Goal: Transaction & Acquisition: Book appointment/travel/reservation

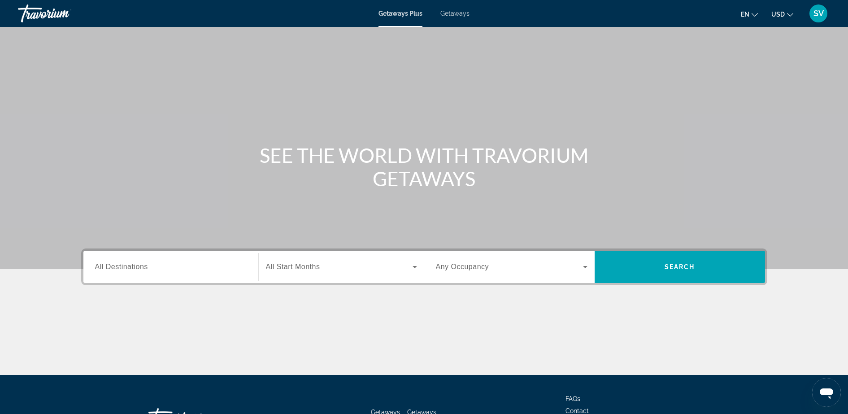
click at [457, 12] on span "Getaways" at bounding box center [455, 13] width 29 height 7
click at [140, 267] on span "All Destinations" at bounding box center [121, 267] width 53 height 8
click at [140, 267] on input "Destination All Destinations" at bounding box center [171, 267] width 152 height 11
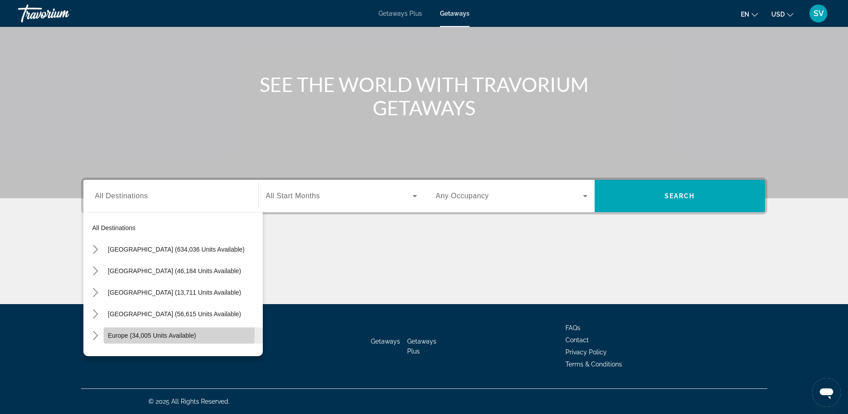
click at [149, 332] on span "Europe (34,005 units available)" at bounding box center [152, 335] width 88 height 7
type input "**********"
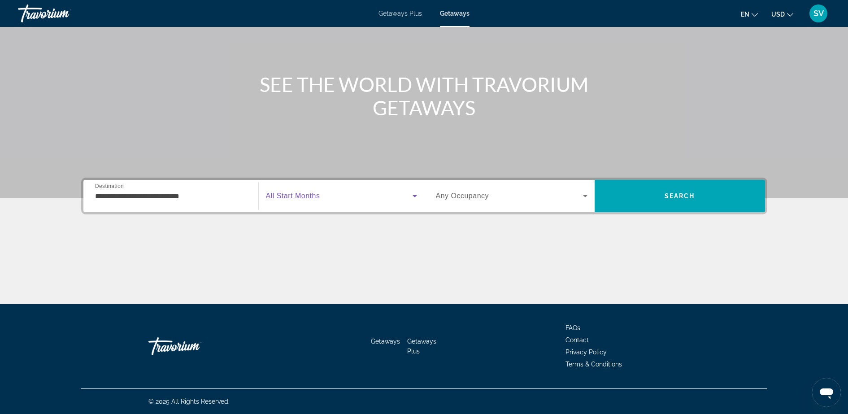
click at [321, 194] on span "Search widget" at bounding box center [339, 196] width 147 height 11
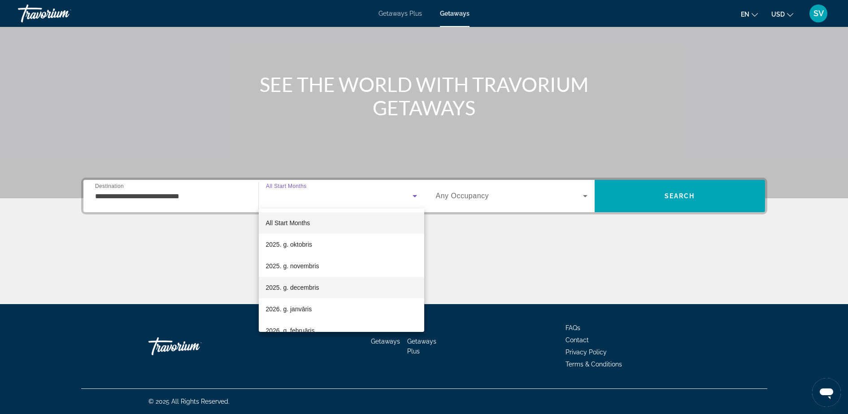
click at [301, 288] on span "2025. g. decembris" at bounding box center [292, 287] width 53 height 11
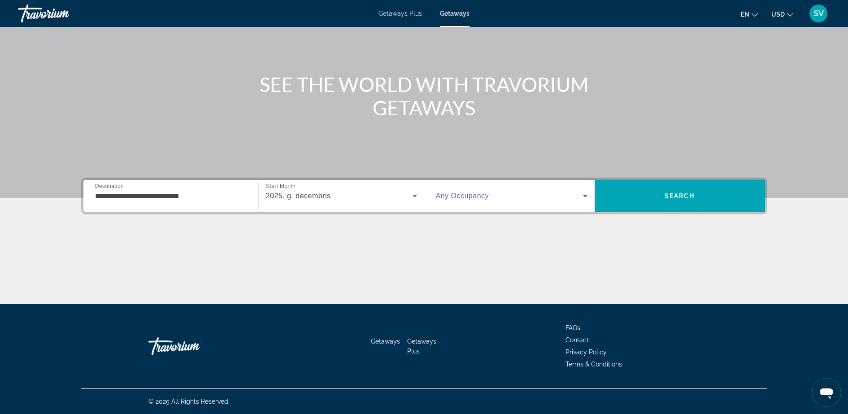
click at [497, 195] on span "Search widget" at bounding box center [509, 196] width 147 height 11
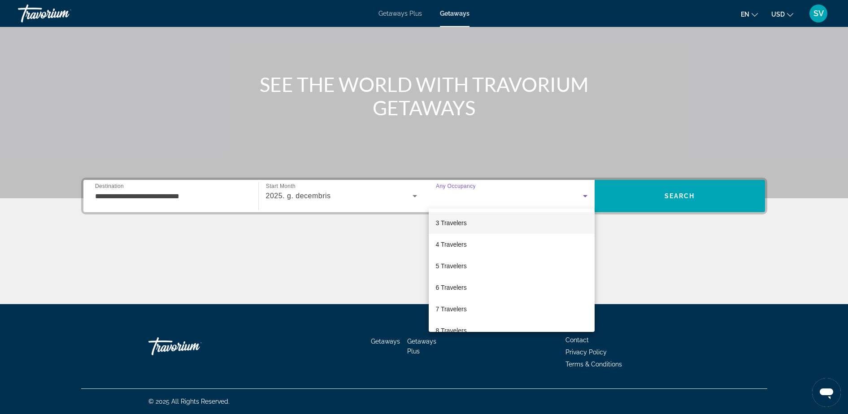
scroll to position [56, 0]
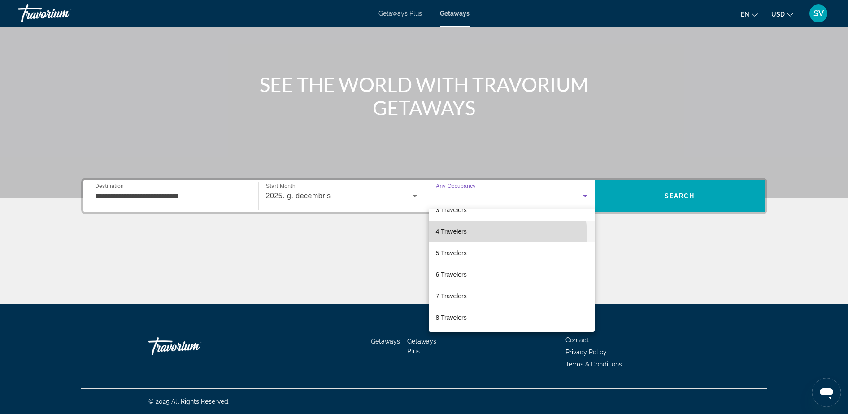
click at [466, 236] on span "4 Travelers" at bounding box center [451, 231] width 31 height 11
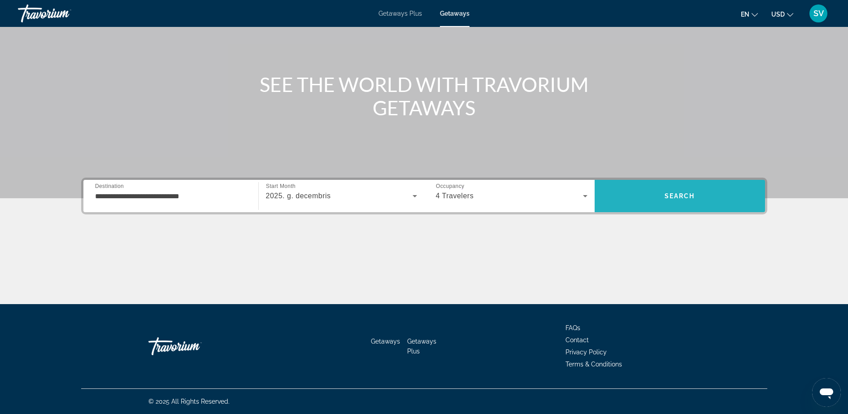
click at [711, 186] on span "Search" at bounding box center [680, 196] width 170 height 22
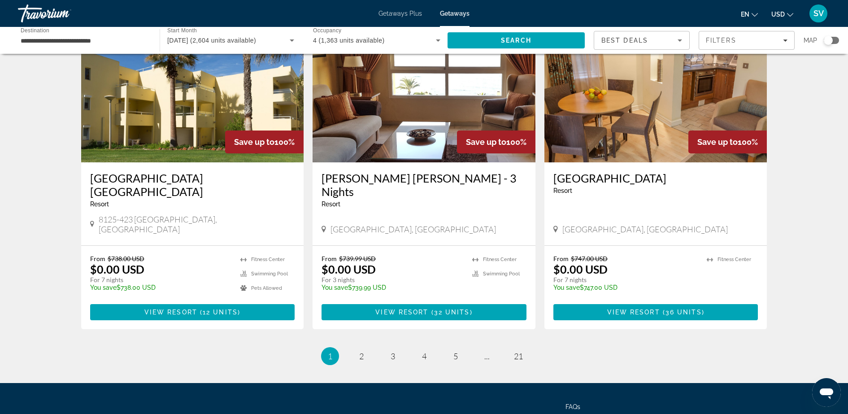
scroll to position [1037, 0]
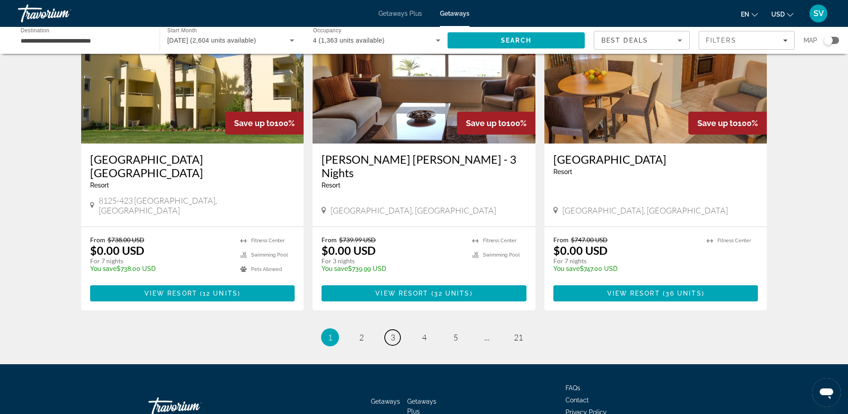
click at [394, 332] on span "3" at bounding box center [393, 337] width 4 height 10
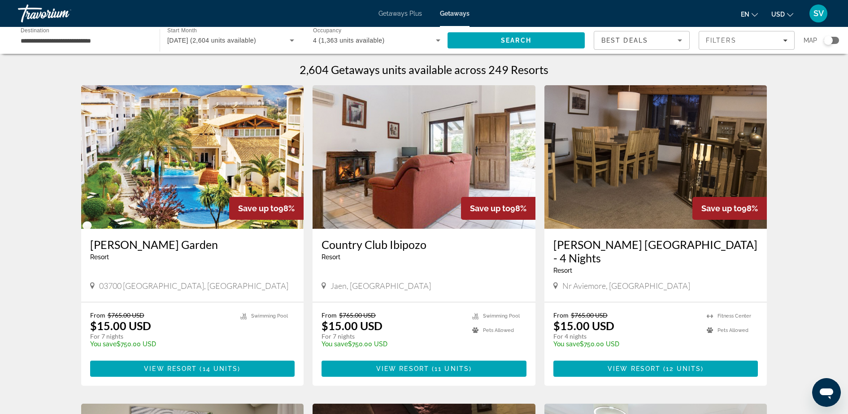
scroll to position [56, 0]
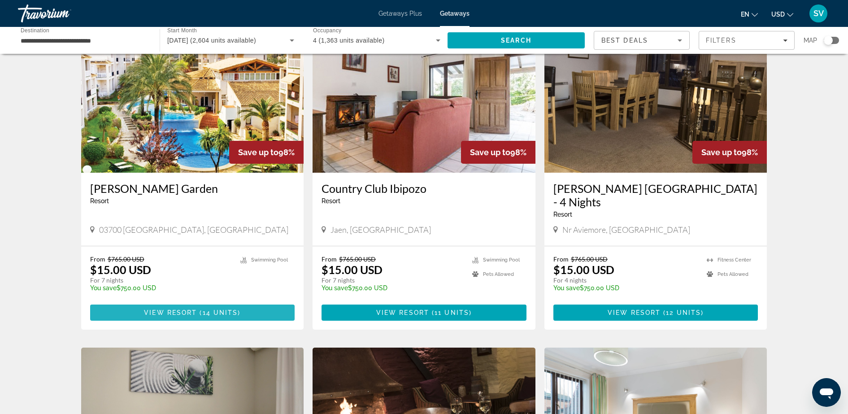
click at [175, 309] on span "View Resort" at bounding box center [170, 312] width 53 height 7
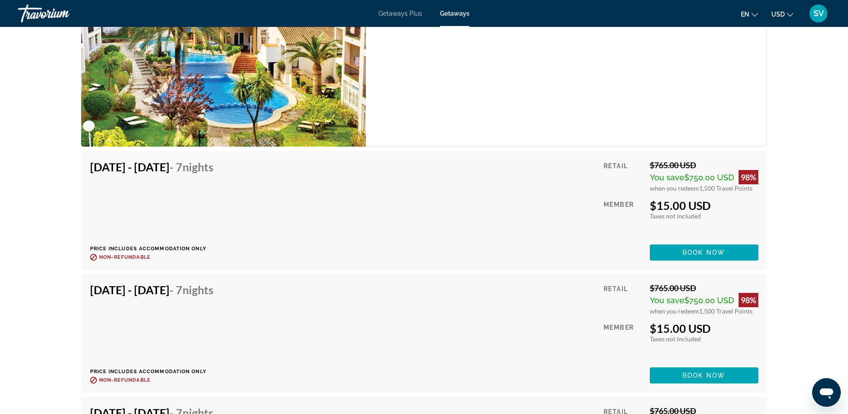
scroll to position [1626, 0]
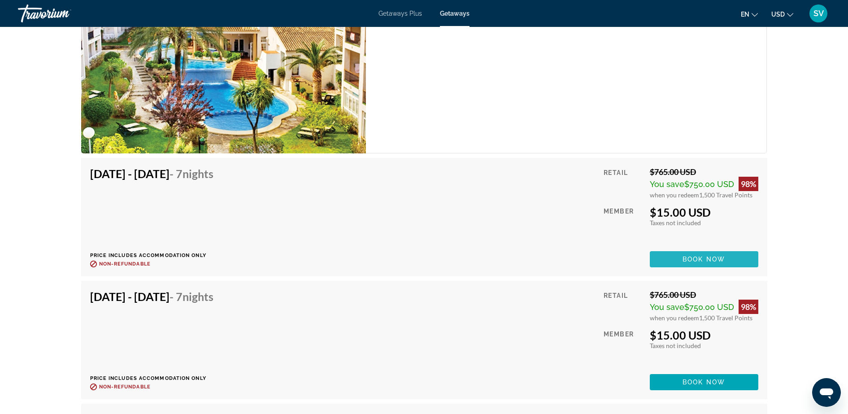
click at [717, 256] on span "Book now" at bounding box center [704, 259] width 43 height 7
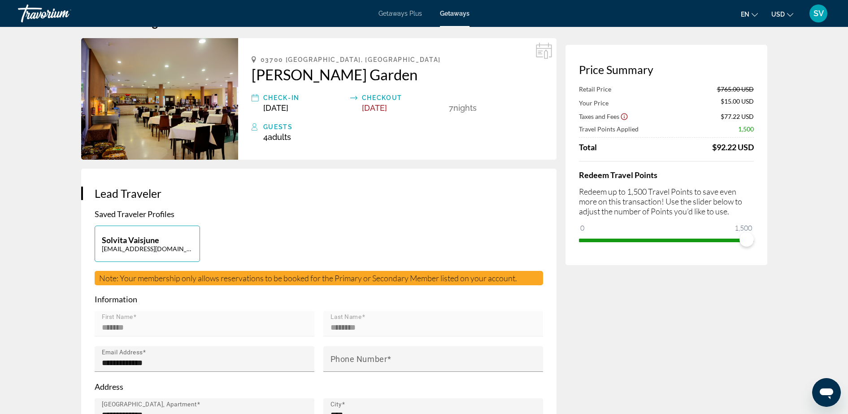
scroll to position [56, 0]
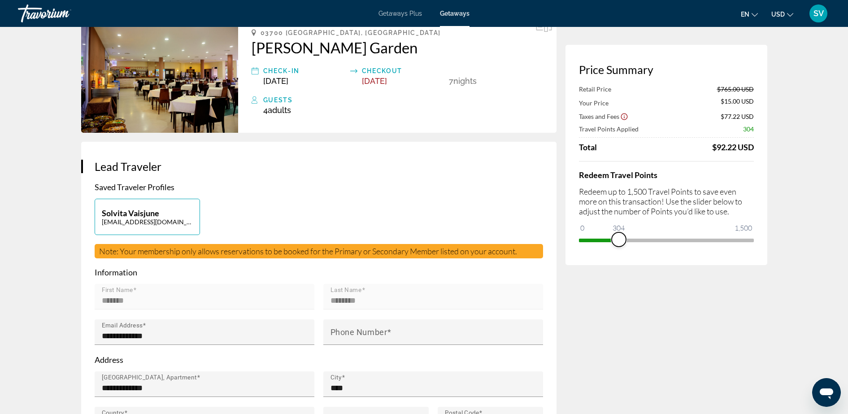
drag, startPoint x: 746, startPoint y: 238, endPoint x: 619, endPoint y: 242, distance: 127.0
click at [619, 242] on span "ngx-slider" at bounding box center [619, 239] width 14 height 14
drag, startPoint x: 618, startPoint y: 240, endPoint x: 613, endPoint y: 240, distance: 4.9
click at [613, 240] on span "ngx-slider" at bounding box center [613, 239] width 14 height 14
drag, startPoint x: 616, startPoint y: 237, endPoint x: 629, endPoint y: 237, distance: 13.0
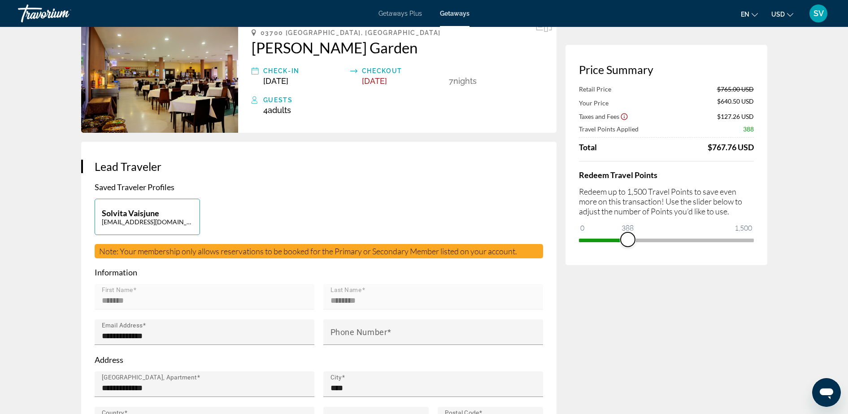
click at [629, 237] on span "ngx-slider" at bounding box center [628, 239] width 14 height 14
drag, startPoint x: 633, startPoint y: 238, endPoint x: 653, endPoint y: 240, distance: 20.3
click at [651, 239] on span "ngx-slider" at bounding box center [650, 239] width 14 height 14
drag, startPoint x: 669, startPoint y: 240, endPoint x: 675, endPoint y: 242, distance: 5.7
click at [675, 242] on span "ngx-slider" at bounding box center [669, 239] width 14 height 14
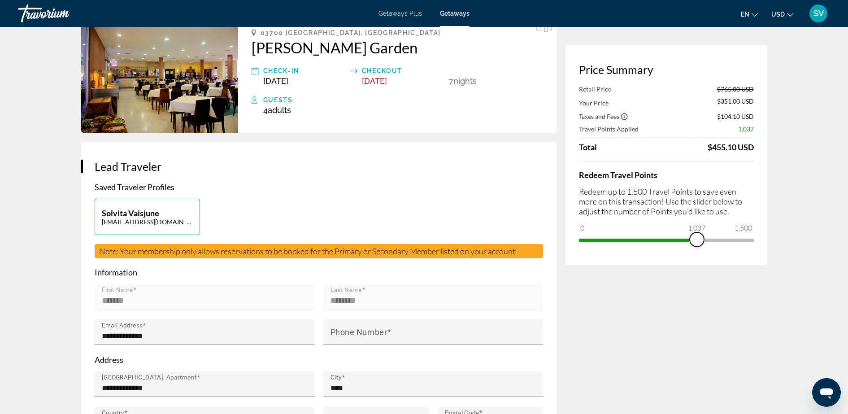
drag, startPoint x: 680, startPoint y: 240, endPoint x: 697, endPoint y: 242, distance: 17.6
click at [697, 242] on span "ngx-slider" at bounding box center [697, 239] width 14 height 14
drag, startPoint x: 699, startPoint y: 236, endPoint x: 762, endPoint y: 239, distance: 63.3
click at [762, 239] on div "Price Summary Retail Price $765.00 USD Your Price $246.50 USD Taxes and Fees $9…" at bounding box center [667, 155] width 202 height 220
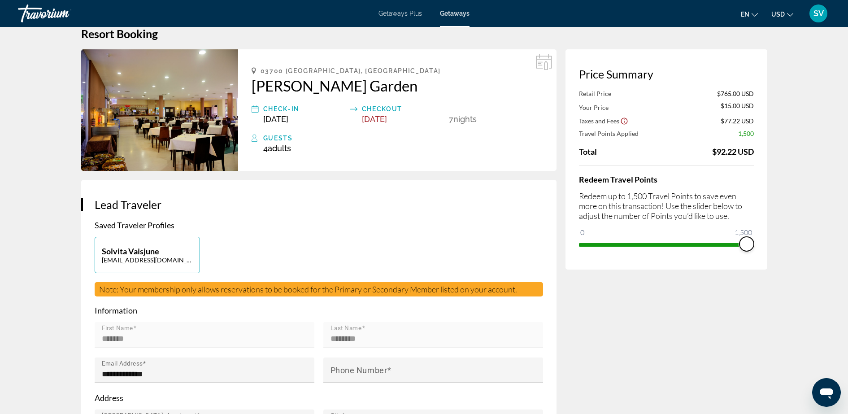
scroll to position [0, 0]
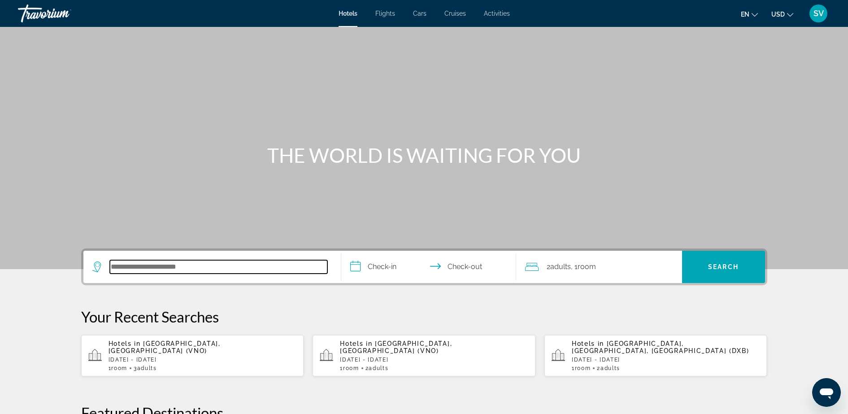
click at [127, 266] on input "Search hotel destination" at bounding box center [219, 266] width 218 height 13
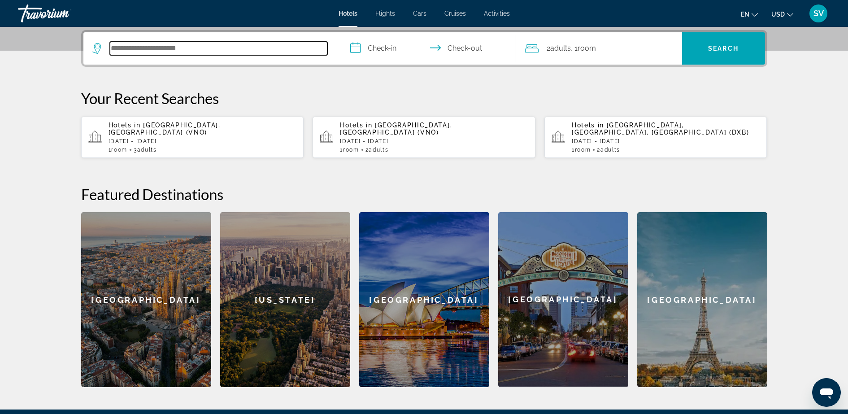
scroll to position [219, 0]
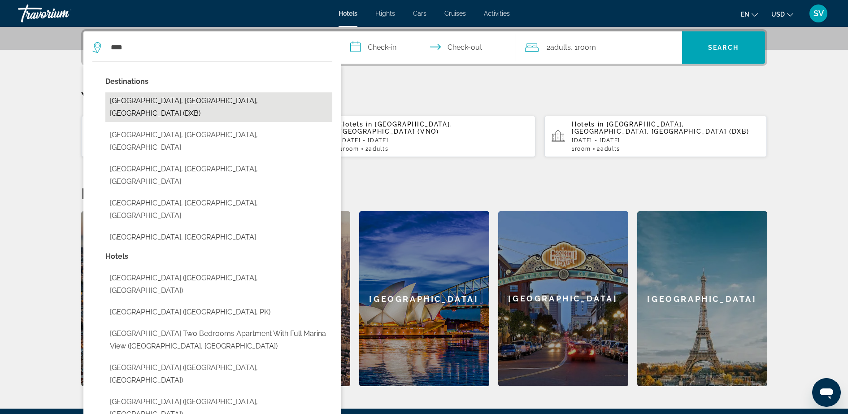
click at [152, 100] on button "Dubai, Dubai Emirate, United Arab Emirates (DXB)" at bounding box center [218, 107] width 227 height 30
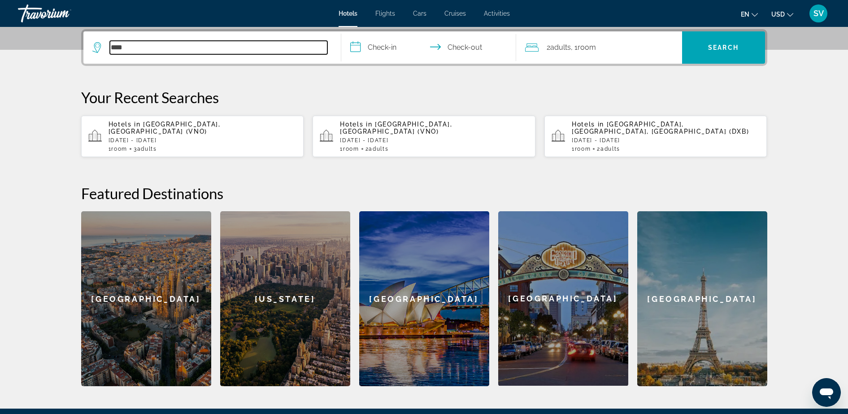
type input "**********"
click at [389, 48] on input "**********" at bounding box center [430, 48] width 179 height 35
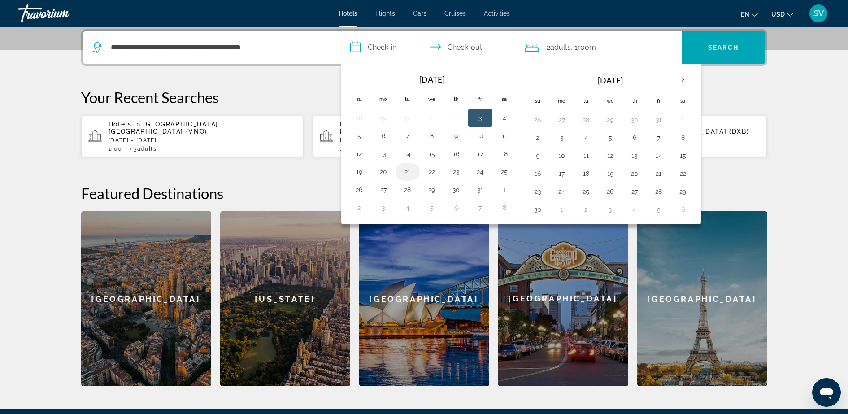
click at [410, 169] on button "21" at bounding box center [408, 172] width 14 height 13
click at [438, 171] on button "22" at bounding box center [432, 172] width 14 height 13
type input "**********"
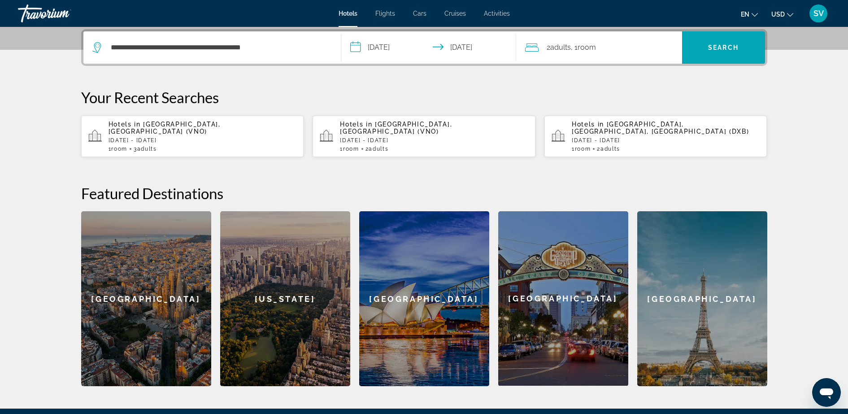
click at [575, 44] on span ", 1 Room rooms" at bounding box center [583, 47] width 25 height 13
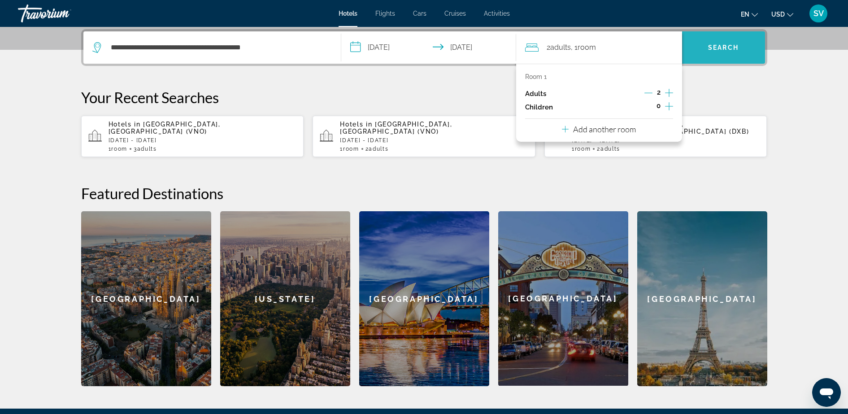
click at [739, 44] on span "Search" at bounding box center [723, 48] width 83 height 22
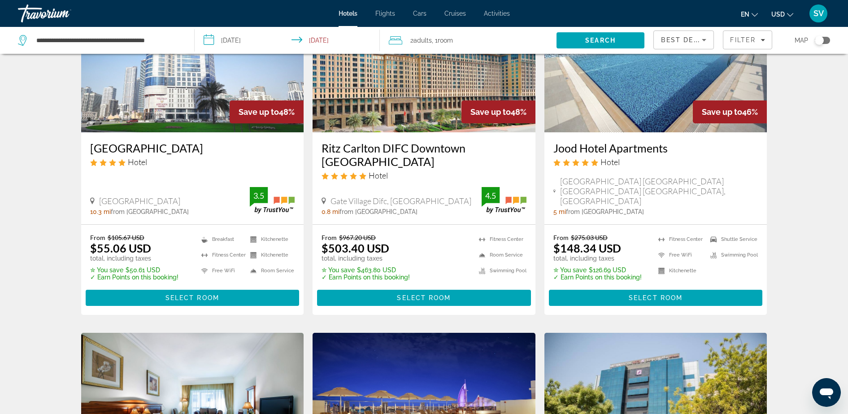
scroll to position [449, 0]
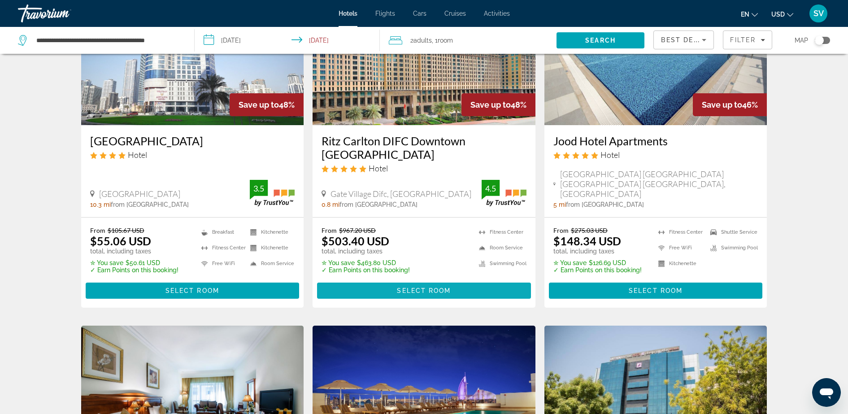
click at [419, 287] on span "Select Room" at bounding box center [424, 290] width 54 height 7
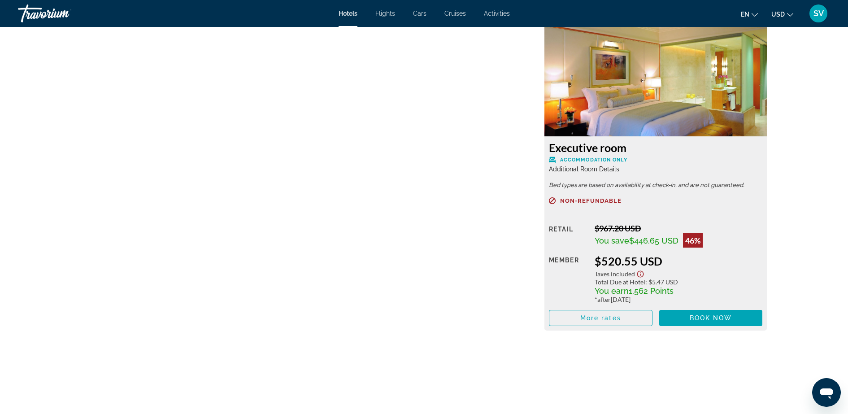
scroll to position [1258, 0]
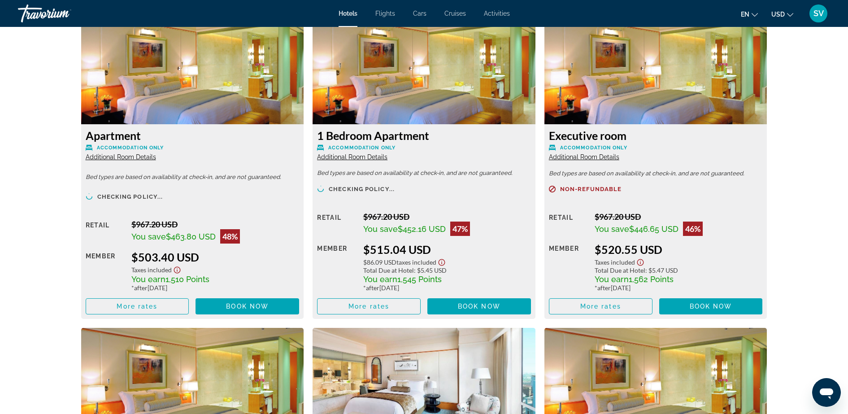
click at [819, 13] on span "SV" at bounding box center [819, 13] width 10 height 9
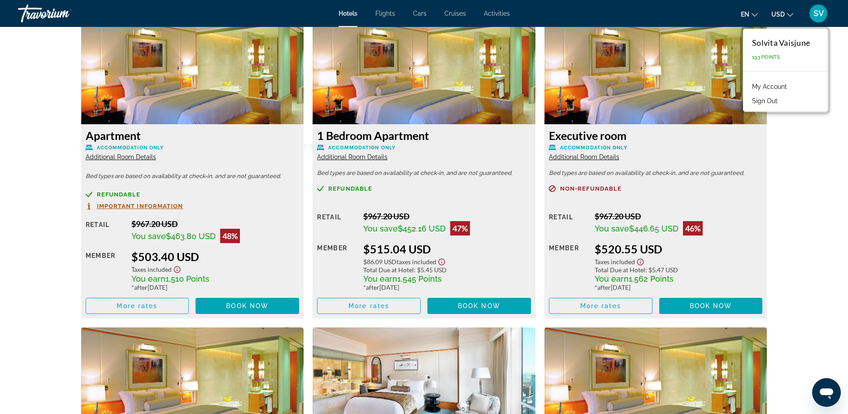
click at [774, 85] on link "My Account" at bounding box center [770, 87] width 44 height 12
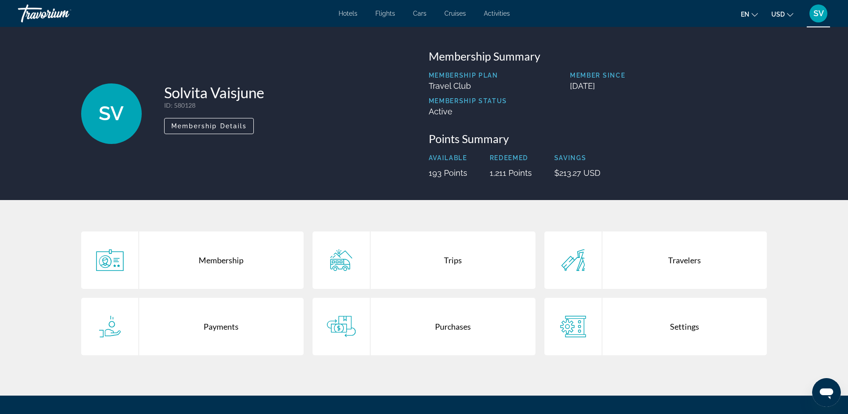
click at [454, 259] on div "Trips" at bounding box center [453, 260] width 165 height 57
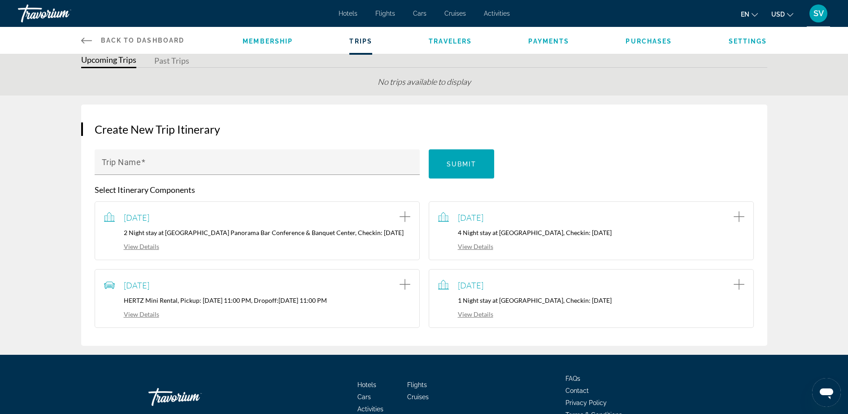
scroll to position [56, 0]
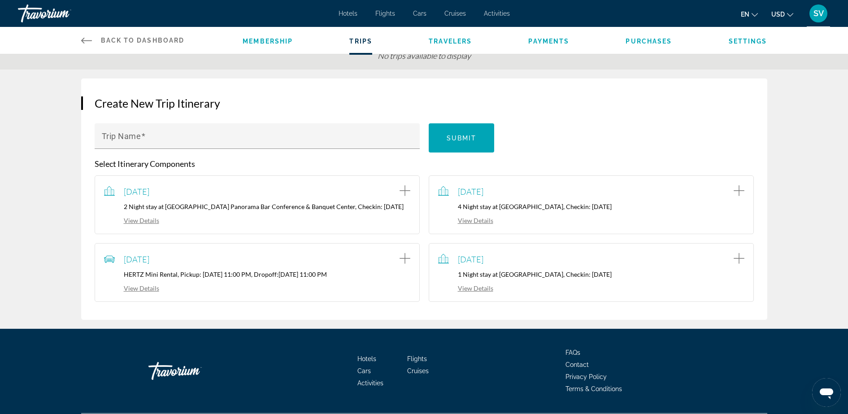
click at [384, 11] on span "Flights" at bounding box center [386, 13] width 20 height 7
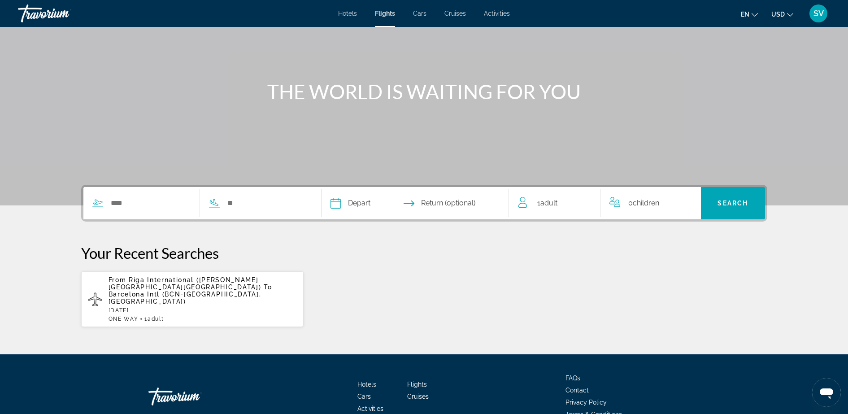
scroll to position [44, 0]
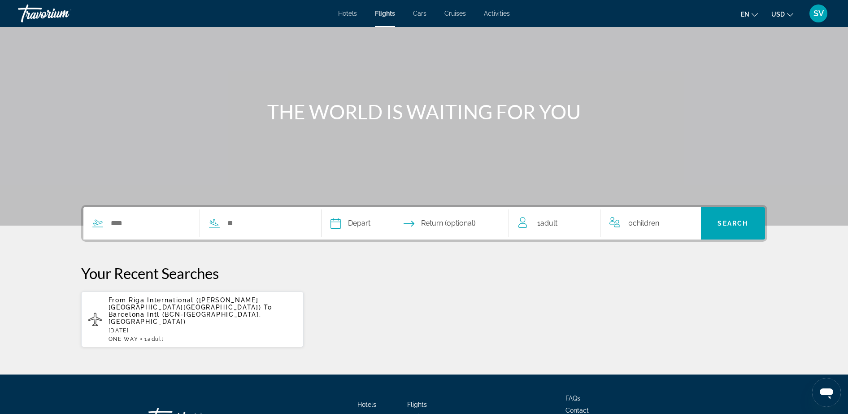
click at [423, 14] on span "Cars" at bounding box center [419, 13] width 13 height 7
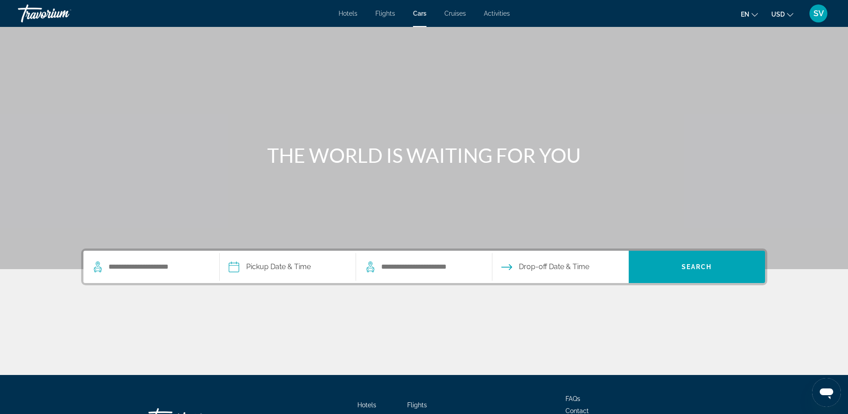
click at [454, 14] on span "Cruises" at bounding box center [456, 13] width 22 height 7
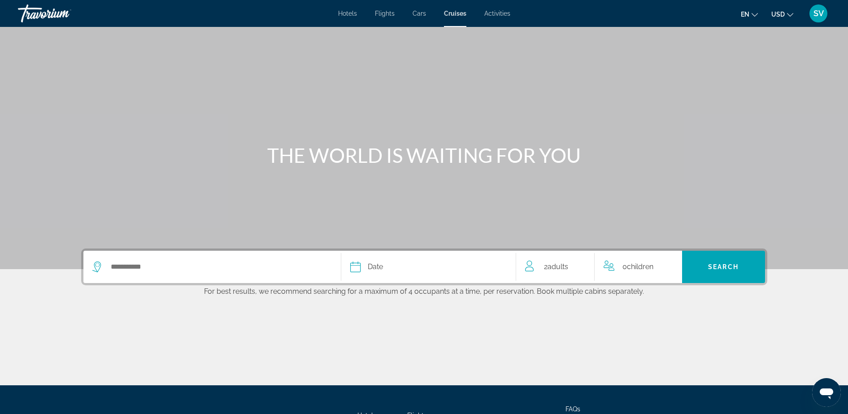
click at [494, 13] on span "Activities" at bounding box center [498, 13] width 26 height 7
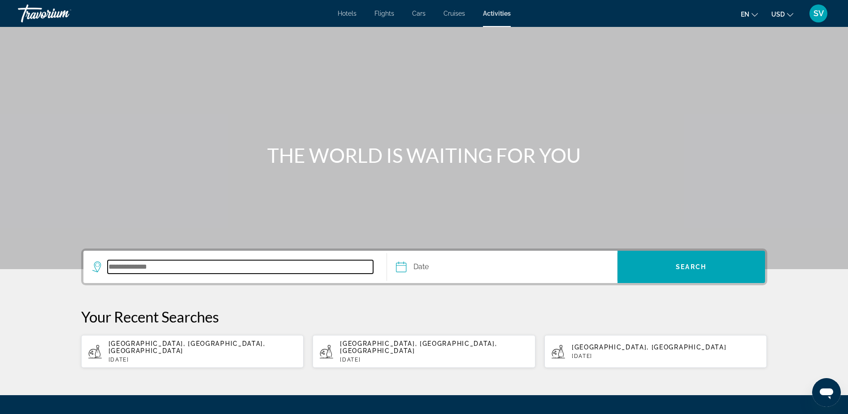
click at [200, 267] on input "Search destination" at bounding box center [241, 266] width 266 height 13
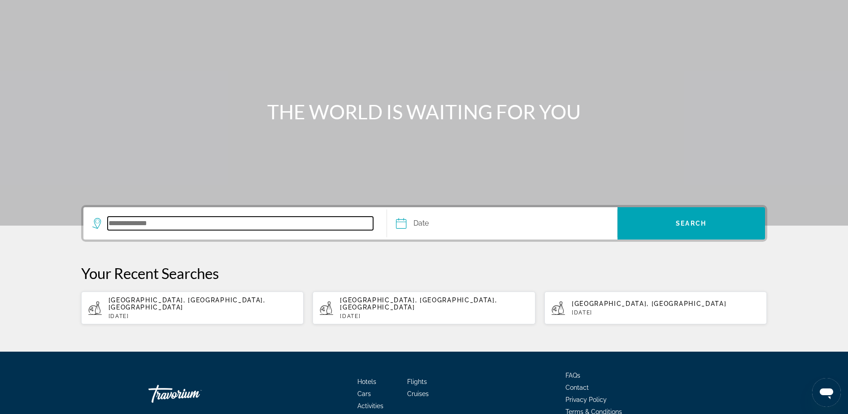
scroll to position [84, 0]
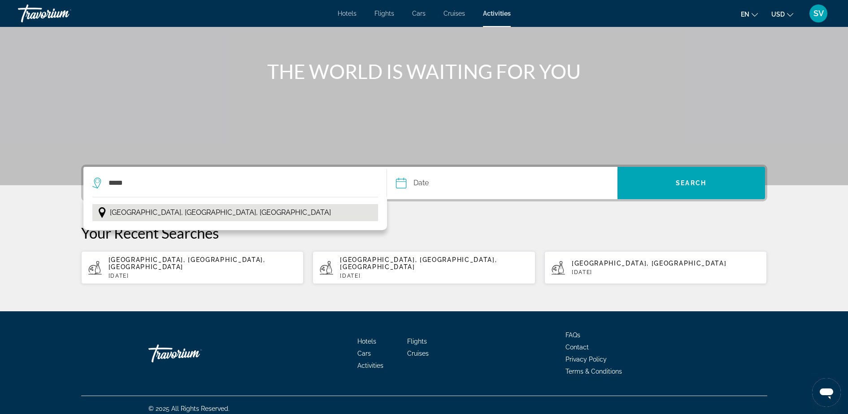
click at [163, 213] on span "Barcelona, Catalonia, Spain" at bounding box center [220, 212] width 221 height 13
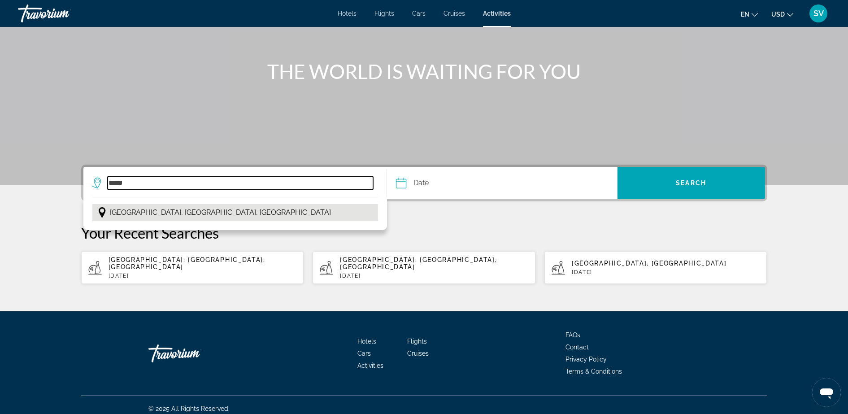
type input "**********"
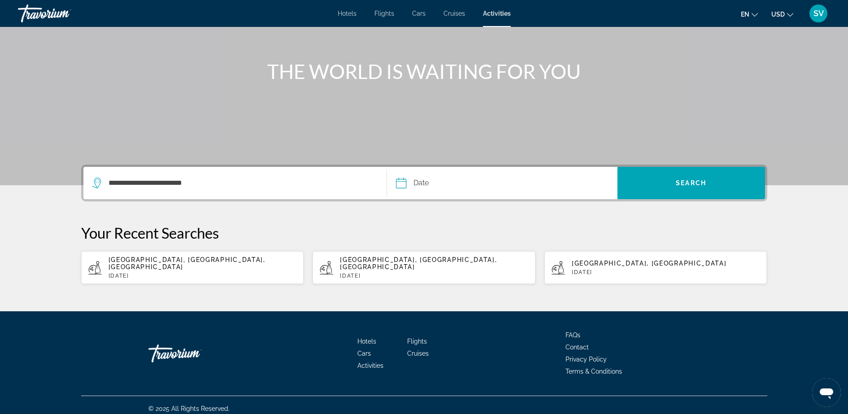
click at [424, 186] on input "Date" at bounding box center [451, 184] width 114 height 35
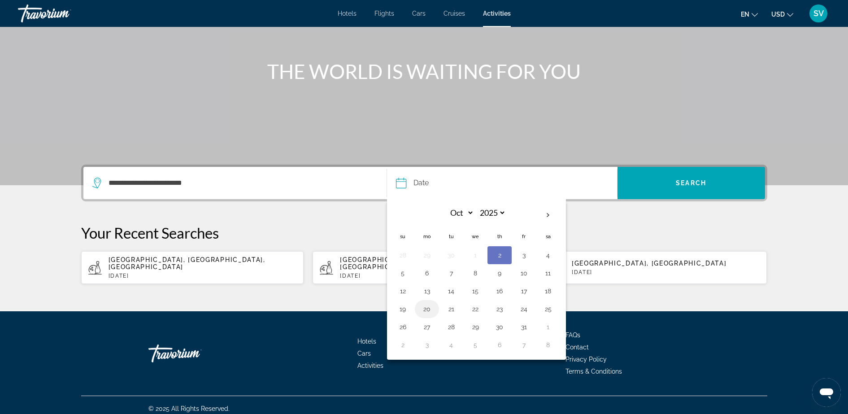
click at [428, 308] on button "20" at bounding box center [427, 309] width 14 height 13
type input "**********"
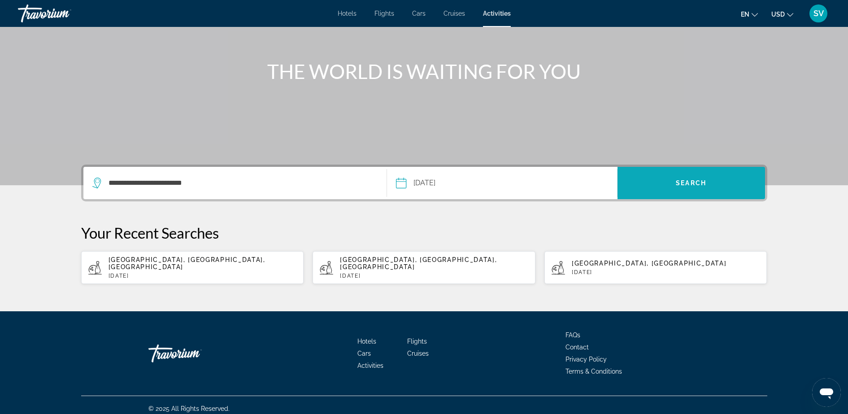
click at [671, 176] on span "Search" at bounding box center [692, 183] width 148 height 22
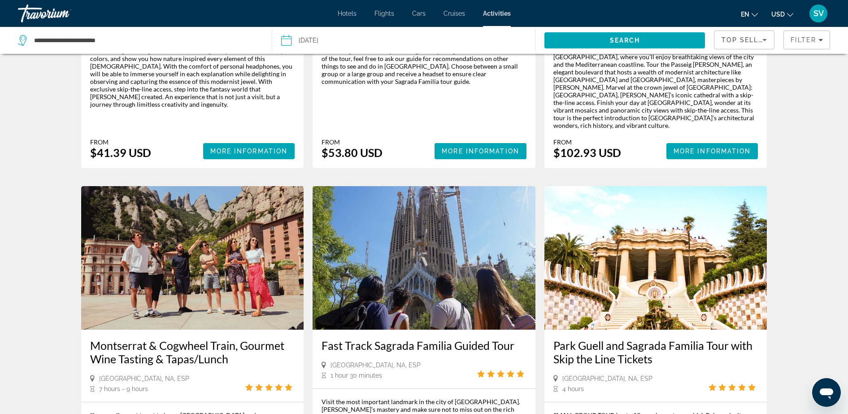
scroll to position [336, 0]
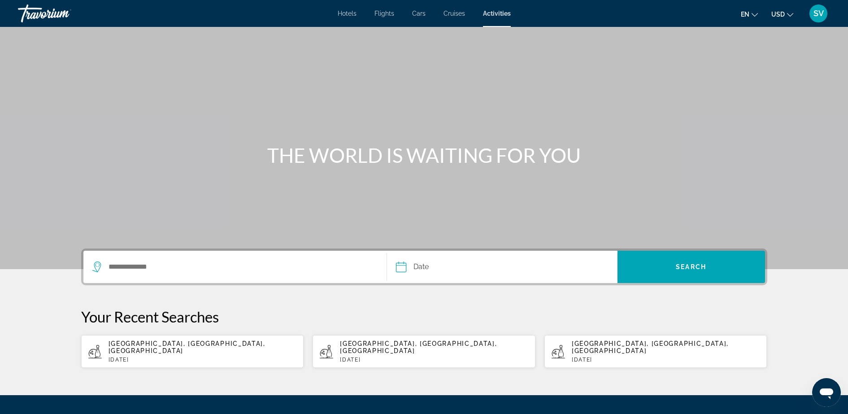
click at [350, 17] on span "Hotels" at bounding box center [347, 13] width 19 height 7
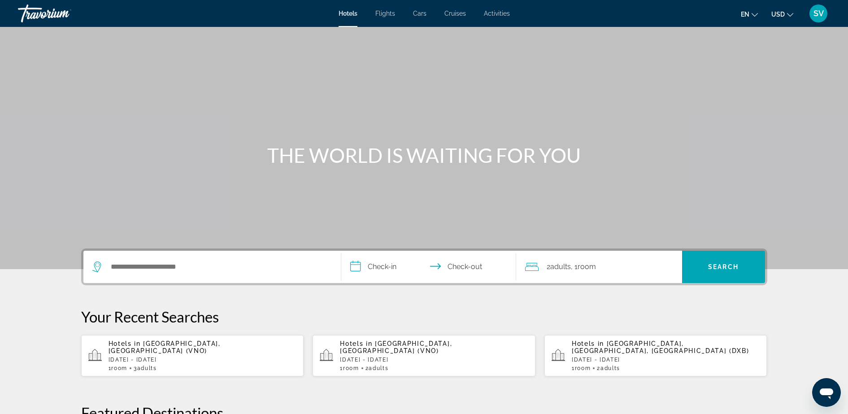
click at [815, 16] on span "SV" at bounding box center [819, 13] width 10 height 9
